Goal: Task Accomplishment & Management: Manage account settings

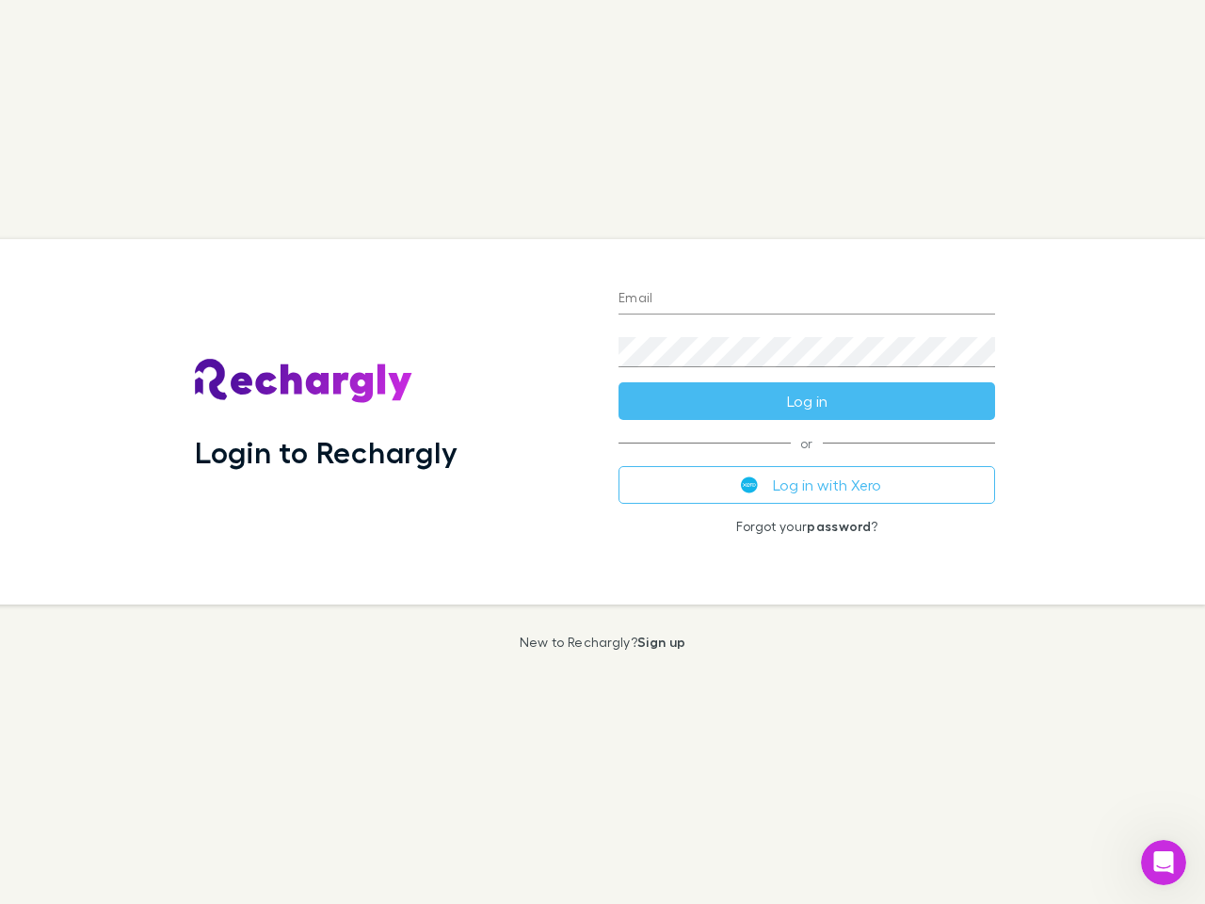
click at [602, 452] on div "Login to Rechargly" at bounding box center [392, 421] width 424 height 365
click at [807, 299] on input "Email" at bounding box center [806, 299] width 377 height 30
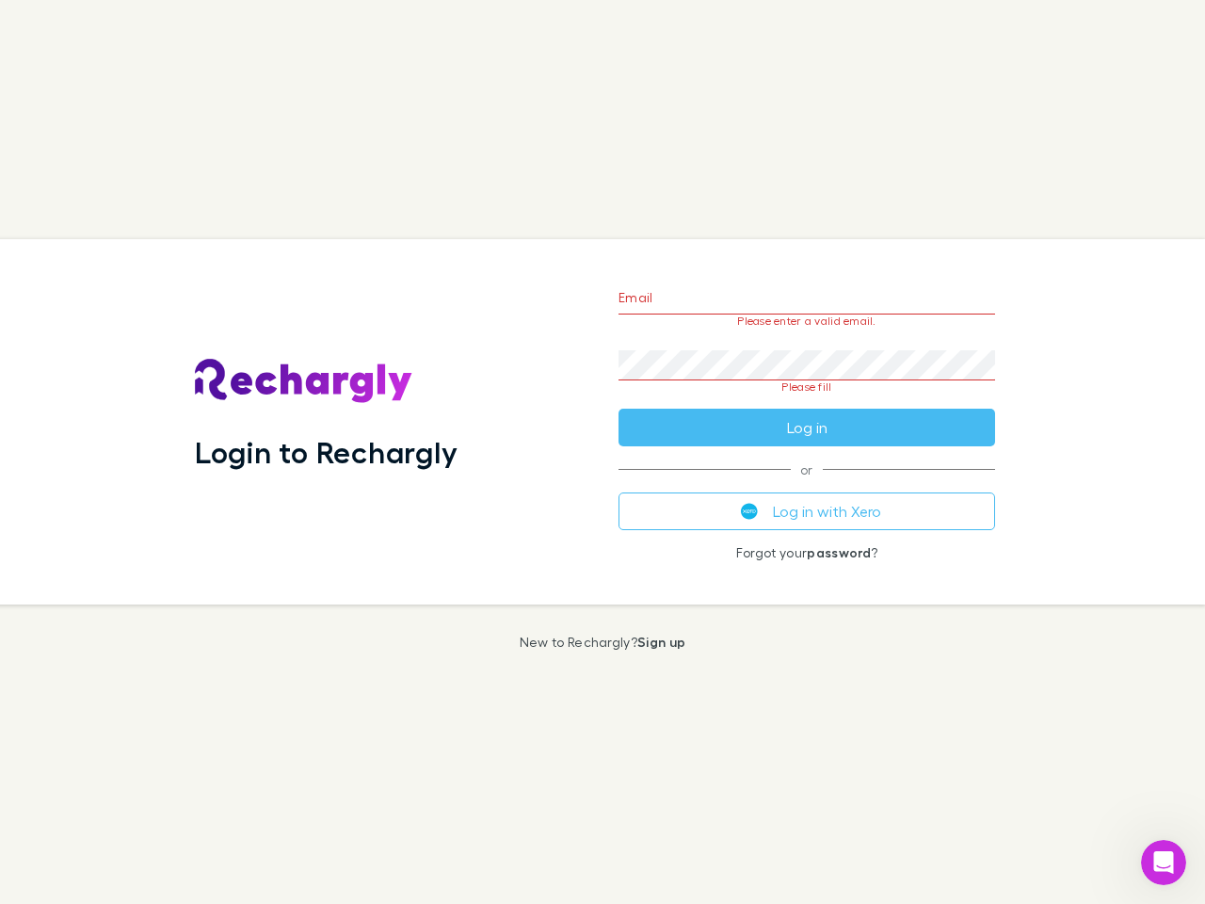
click at [807, 401] on form "Email Please enter a valid email. Password Please fill Log in" at bounding box center [806, 357] width 377 height 177
click at [807, 485] on div "Email Please enter a valid email. Password Please fill Log in or Log in with Xe…" at bounding box center [806, 421] width 407 height 365
click at [1163, 862] on icon "Open Intercom Messenger" at bounding box center [1163, 862] width 31 height 31
